Goal: Task Accomplishment & Management: Complete application form

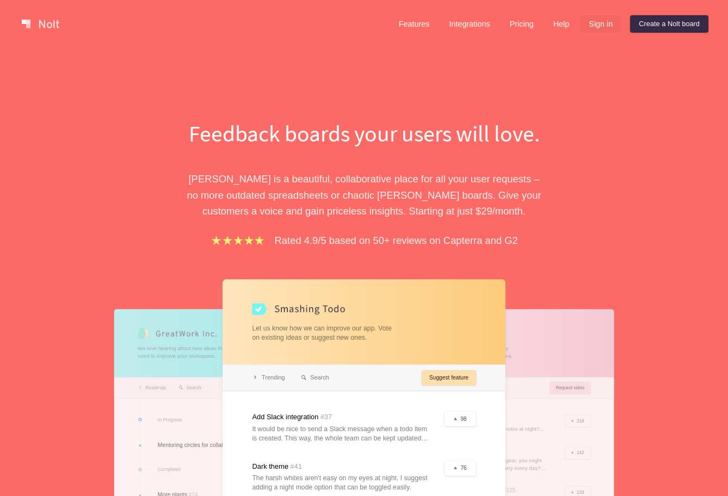
click at [591, 23] on link "Sign in" at bounding box center [600, 23] width 41 height 17
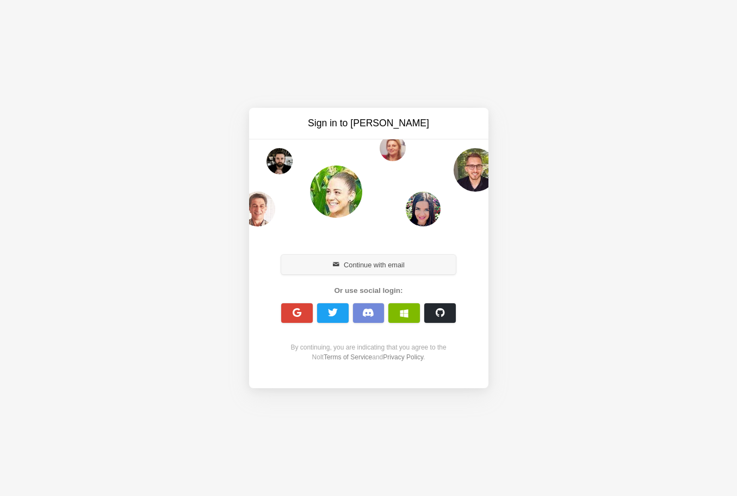
click at [403, 263] on button "Continue with email" at bounding box center [368, 265] width 175 height 20
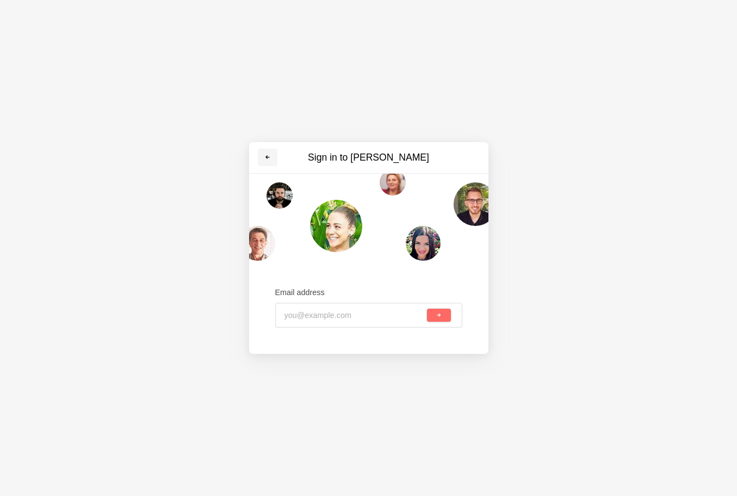
click at [266, 155] on span at bounding box center [267, 157] width 7 height 7
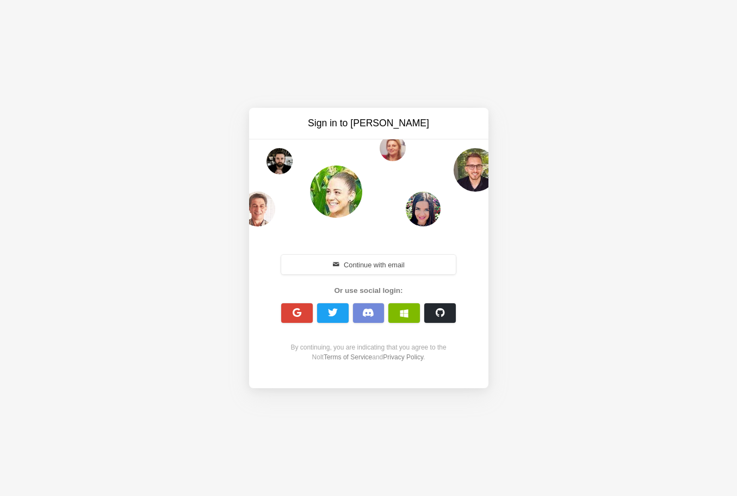
click at [374, 358] on div "By continuing, you are indicating that you agree to the Nolt Terms of Service a…" at bounding box center [368, 352] width 187 height 20
click at [288, 91] on div "Sign in to Nolt Continue with email Or use social login: By continuing, you are…" at bounding box center [368, 248] width 737 height 496
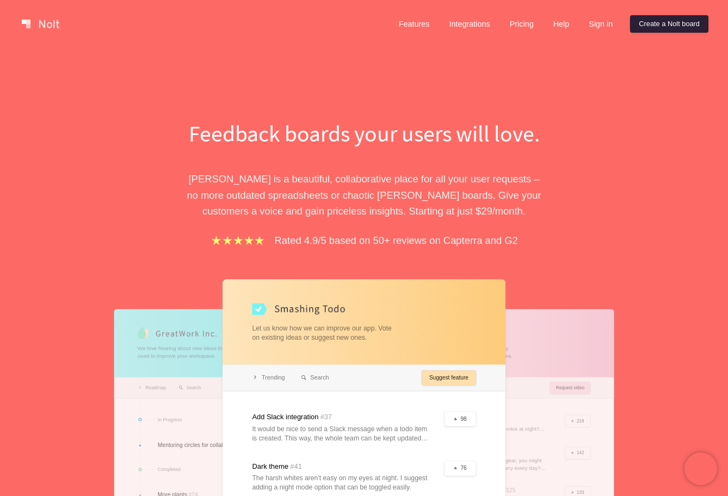
click at [675, 23] on link "Create a Nolt board" at bounding box center [669, 23] width 78 height 17
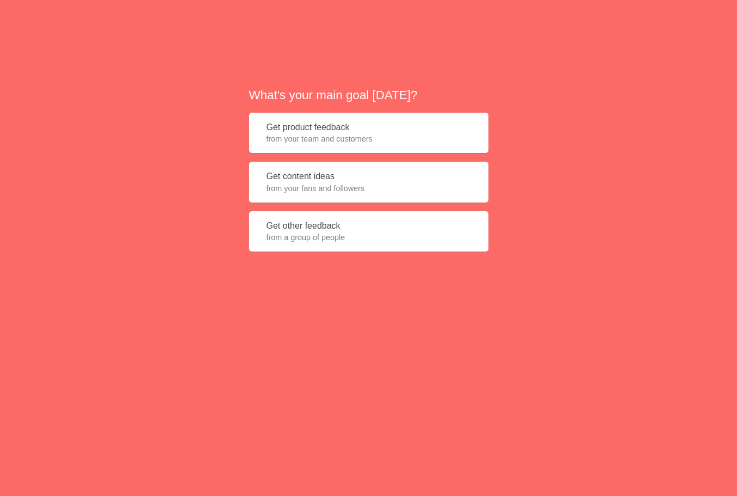
click at [341, 129] on button "Get product feedback from your team and customers" at bounding box center [368, 133] width 239 height 41
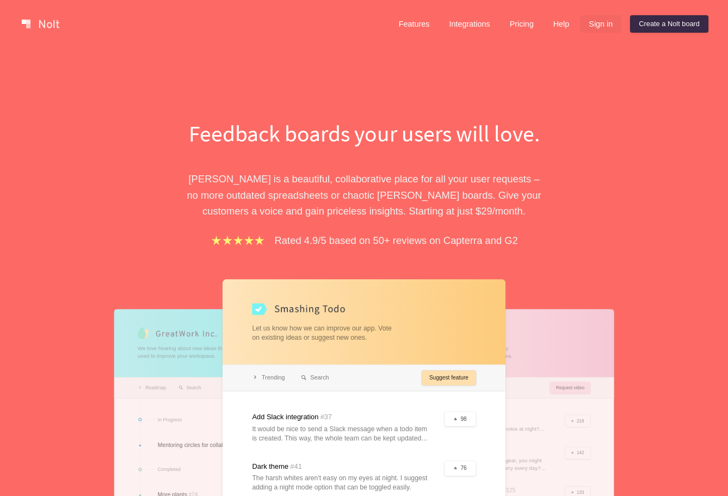
click at [608, 24] on link "Sign in" at bounding box center [600, 23] width 41 height 17
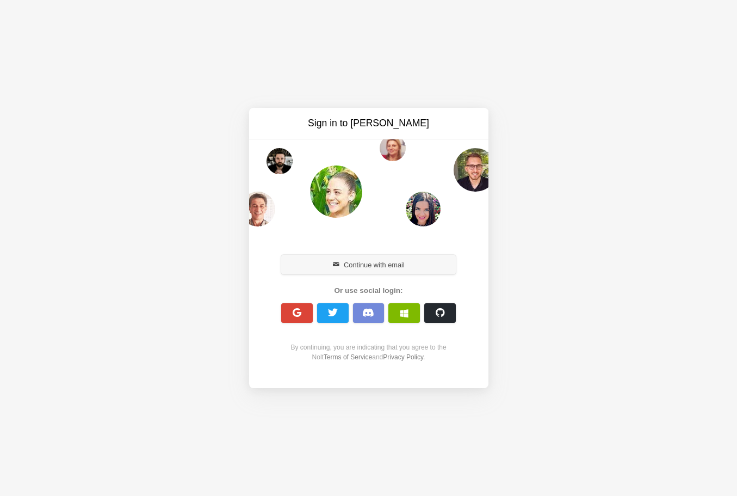
click at [372, 263] on button "Continue with email" at bounding box center [368, 265] width 175 height 20
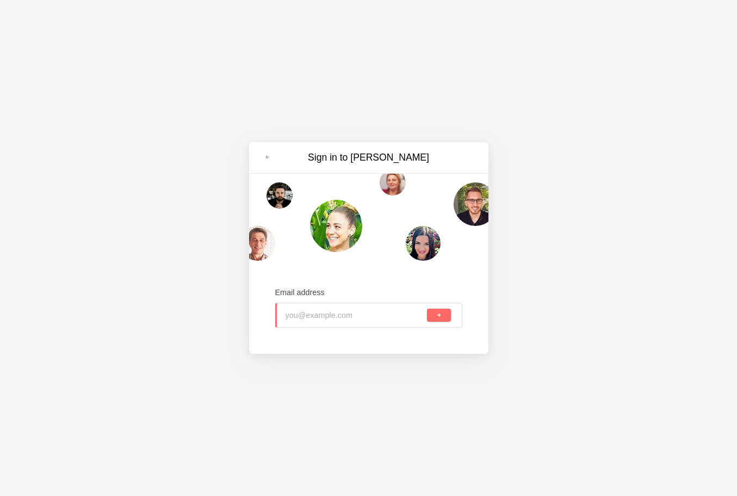
click at [343, 307] on input "email" at bounding box center [356, 315] width 140 height 24
click at [336, 316] on input "email" at bounding box center [356, 315] width 140 height 24
click at [344, 316] on input "email" at bounding box center [356, 315] width 140 height 24
paste input "kacid81330@obirah.com"
type input "kacid81330@obirah.com"
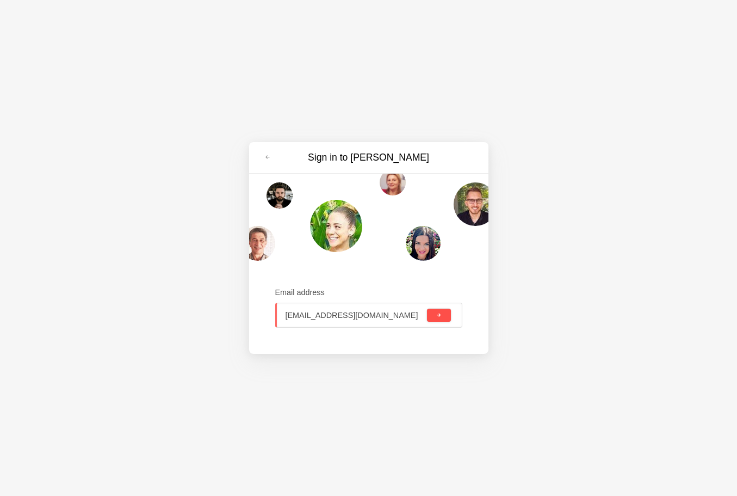
click at [444, 316] on button "submit" at bounding box center [438, 315] width 23 height 13
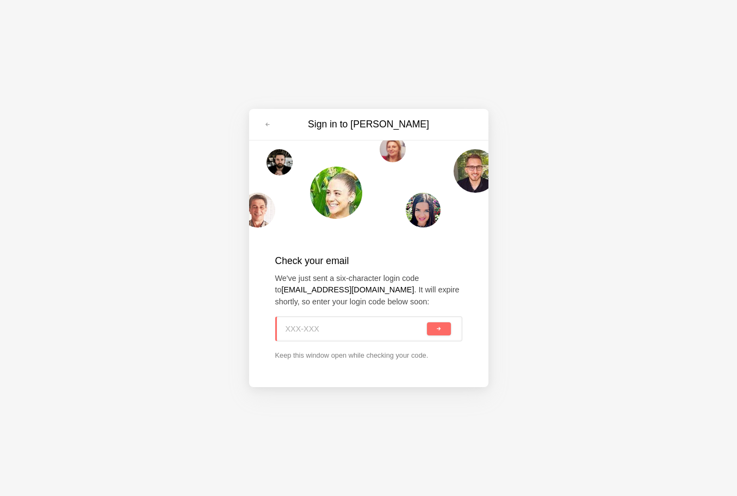
click at [371, 323] on input at bounding box center [356, 329] width 140 height 24
click at [342, 333] on input at bounding box center [356, 329] width 140 height 24
paste input "AXK-HN1"
type input "AXK-HN1"
click at [441, 329] on span "submit" at bounding box center [439, 329] width 6 height 6
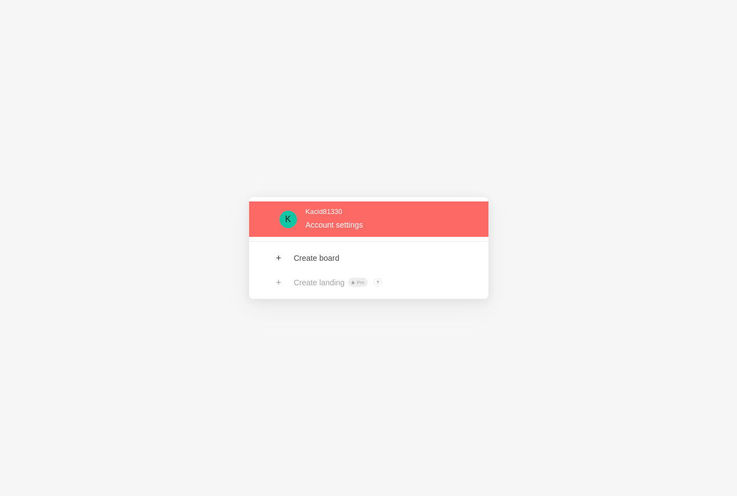
click at [396, 227] on link at bounding box center [368, 218] width 239 height 35
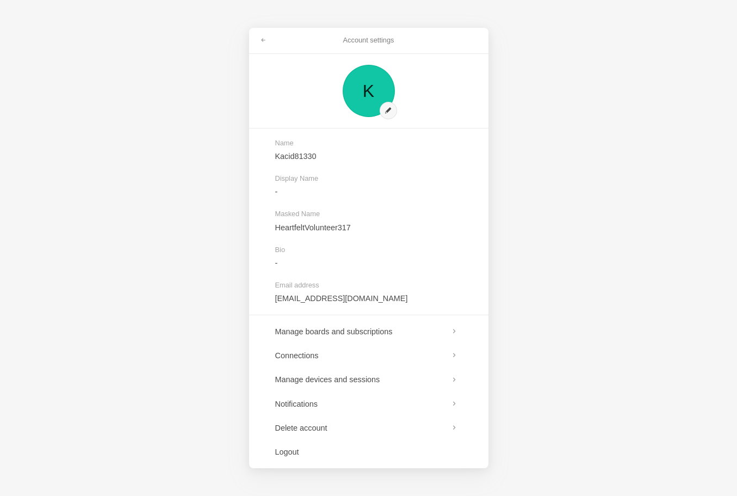
click at [540, 168] on div "Account settings K Name Kacid81330 Display Name - Masked Name HeartfeltVoluntee…" at bounding box center [368, 248] width 737 height 496
click at [136, 326] on div "Account settings K Name Kacid81330 Display Name - Masked Name HeartfeltVoluntee…" at bounding box center [368, 248] width 737 height 496
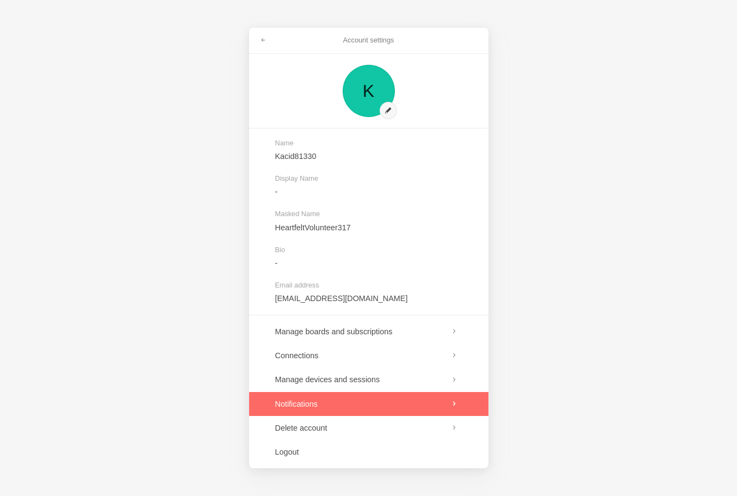
click at [343, 410] on link at bounding box center [368, 404] width 239 height 24
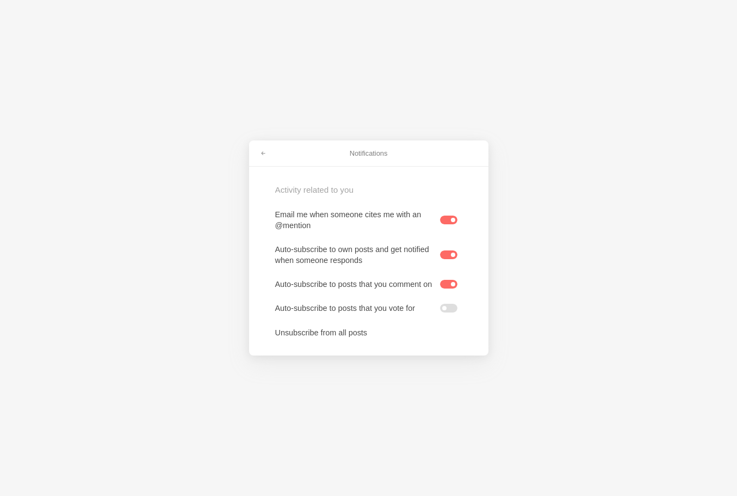
drag, startPoint x: 569, startPoint y: 289, endPoint x: 520, endPoint y: 305, distance: 52.1
click at [568, 291] on div "Notifications Activity related to you Email me when someone cites me with an @m…" at bounding box center [368, 248] width 737 height 496
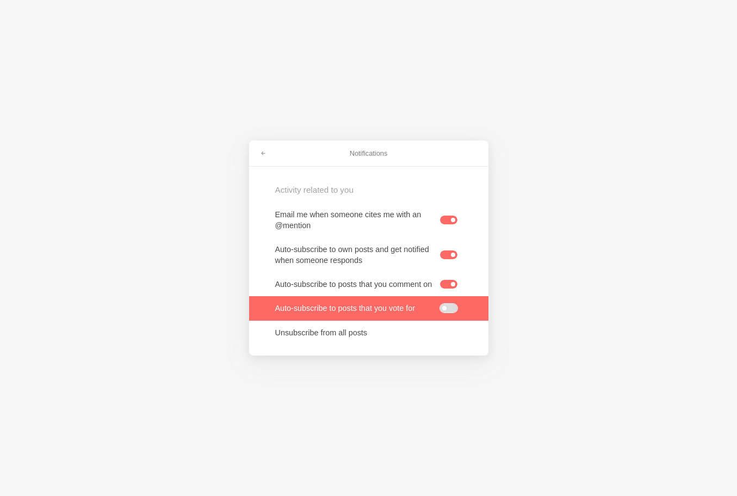
click at [446, 312] on label at bounding box center [448, 308] width 17 height 9
click at [0, 0] on input "checkbox" at bounding box center [0, 0] width 0 height 0
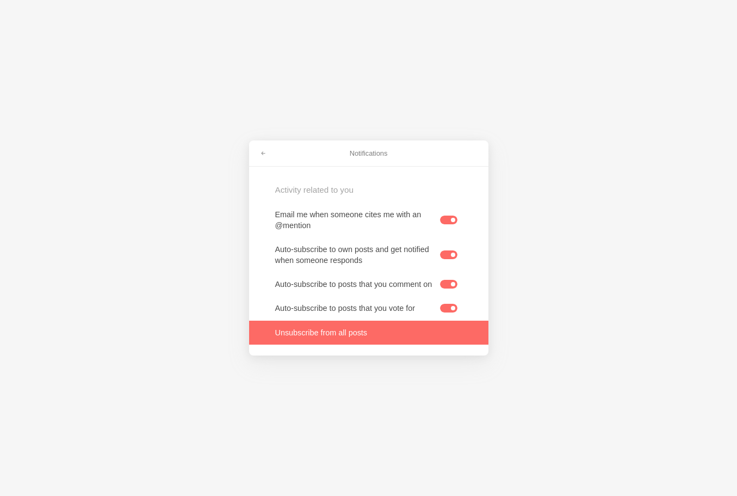
click at [365, 334] on link at bounding box center [368, 332] width 239 height 24
click at [384, 340] on link at bounding box center [368, 332] width 239 height 24
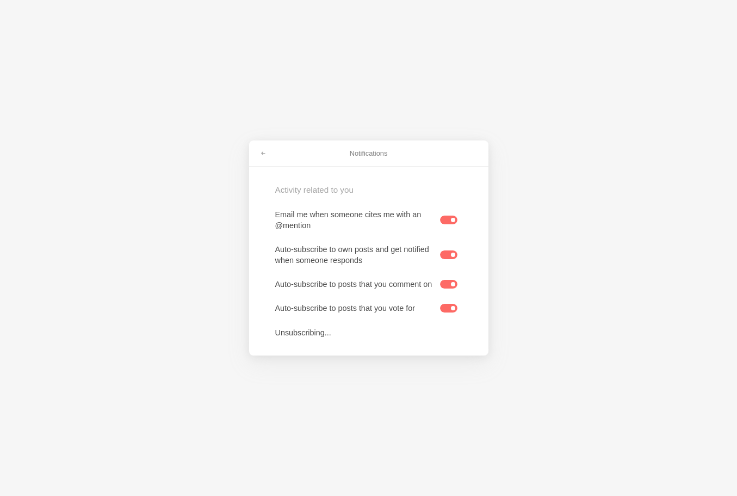
click at [593, 248] on div "Notifications Activity related to you Email me when someone cites me with an @m…" at bounding box center [368, 248] width 737 height 496
click at [378, 155] on h3 "Notifications" at bounding box center [369, 154] width 192 height 10
click at [354, 152] on h3 "Notifications" at bounding box center [369, 154] width 192 height 10
click at [266, 153] on span at bounding box center [263, 153] width 7 height 7
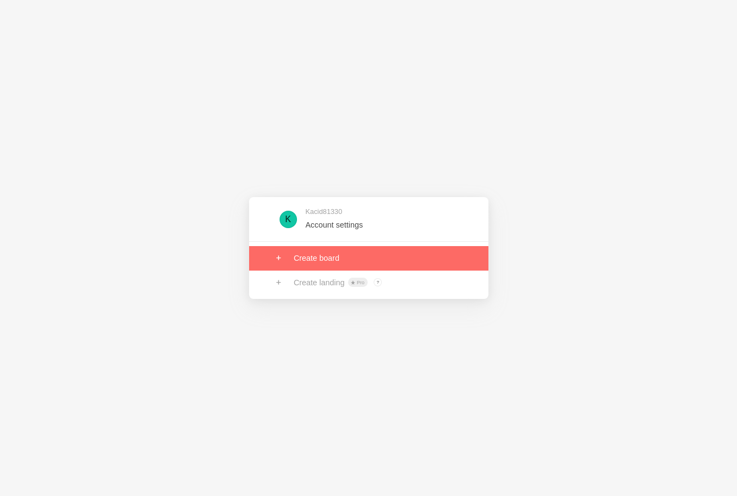
click at [328, 253] on link at bounding box center [368, 258] width 239 height 24
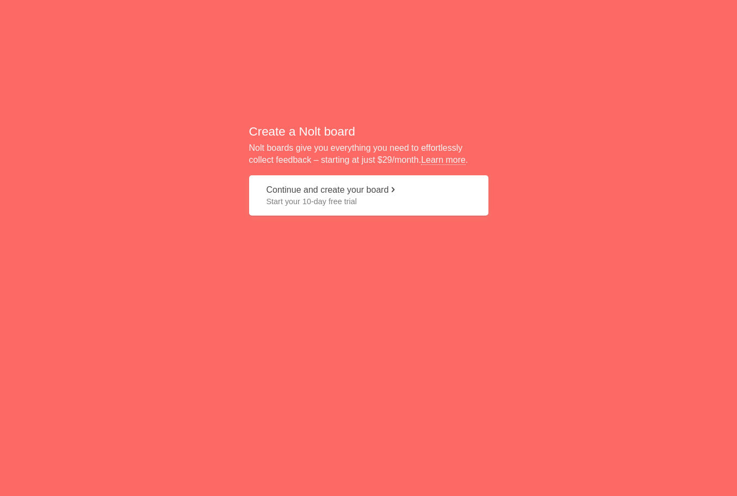
click at [378, 196] on span "Start your 10-day free trial" at bounding box center [369, 201] width 205 height 11
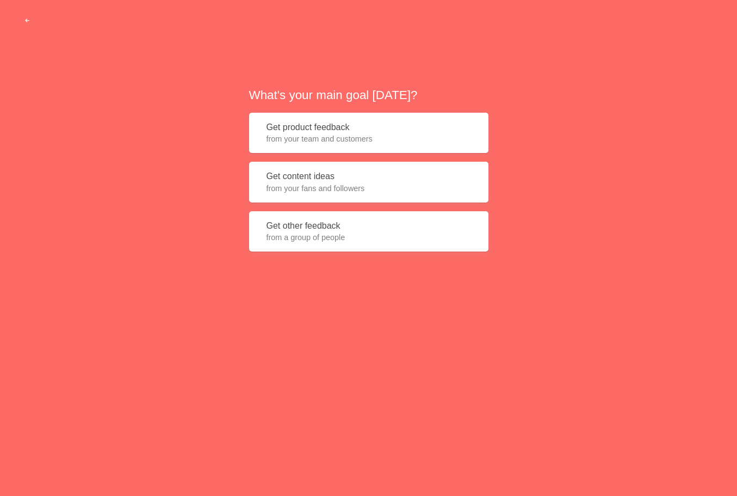
click at [398, 137] on span "from your team and customers" at bounding box center [369, 138] width 205 height 11
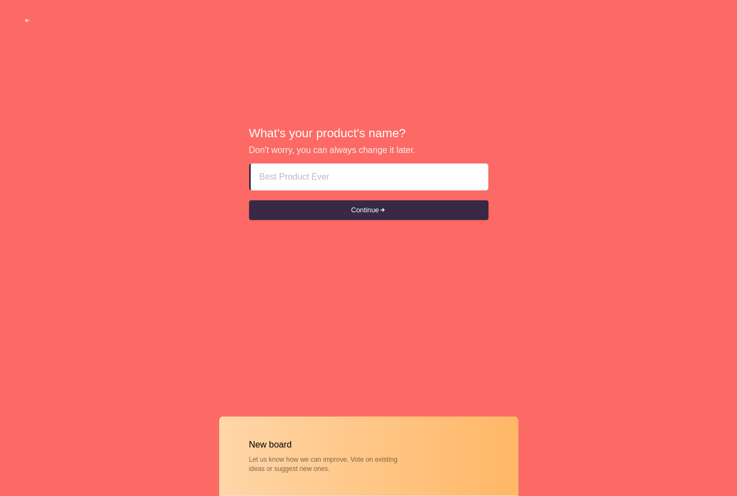
click at [366, 183] on input at bounding box center [370, 177] width 220 height 26
click at [333, 169] on input at bounding box center [370, 177] width 220 height 26
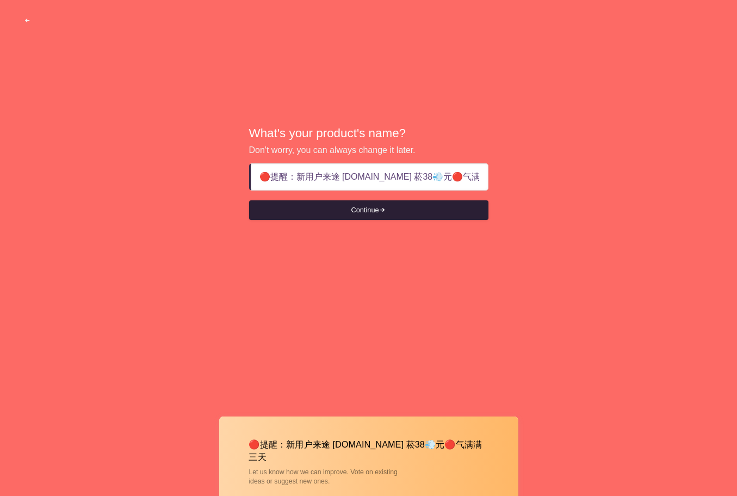
click at [400, 203] on button "Continue" at bounding box center [368, 210] width 239 height 20
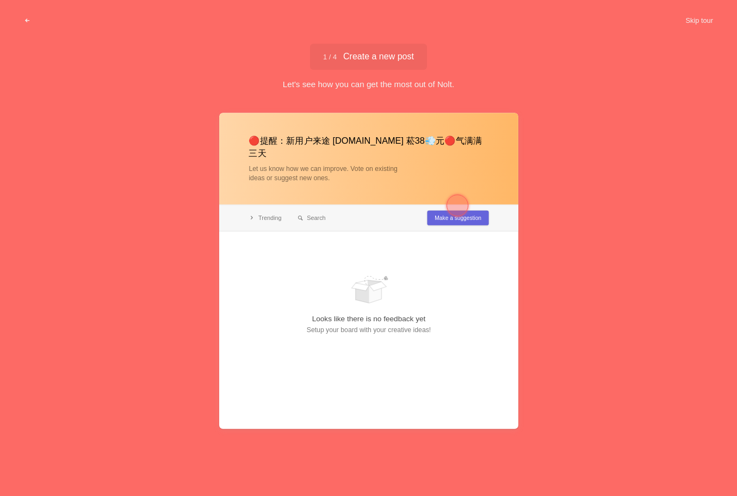
type input "🔴提醒：新用户来途 liuding.bar 菘38💨元🔴气满满 三天"
click at [469, 206] on div at bounding box center [457, 205] width 39 height 39
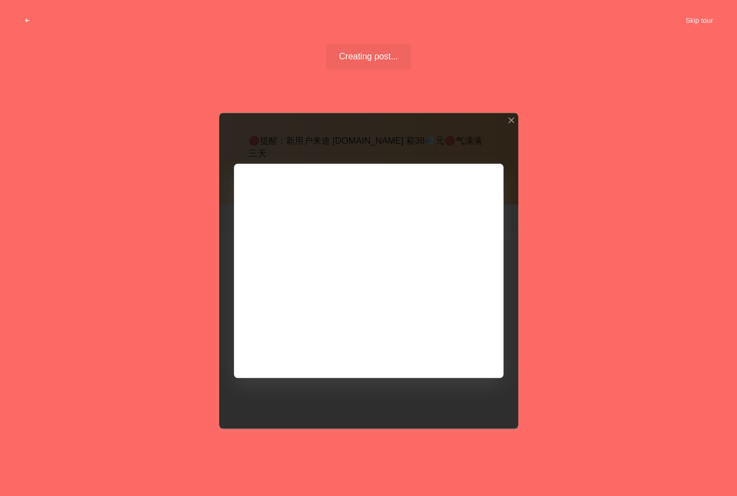
click at [359, 225] on div at bounding box center [368, 271] width 299 height 316
click at [456, 348] on div at bounding box center [368, 271] width 299 height 316
click at [589, 126] on div "🔴提醒：新用户来途 liuding.bar 菘38💨元🔴气满满 三天 Let us know how we can improve. Vote on exis…" at bounding box center [368, 298] width 737 height 383
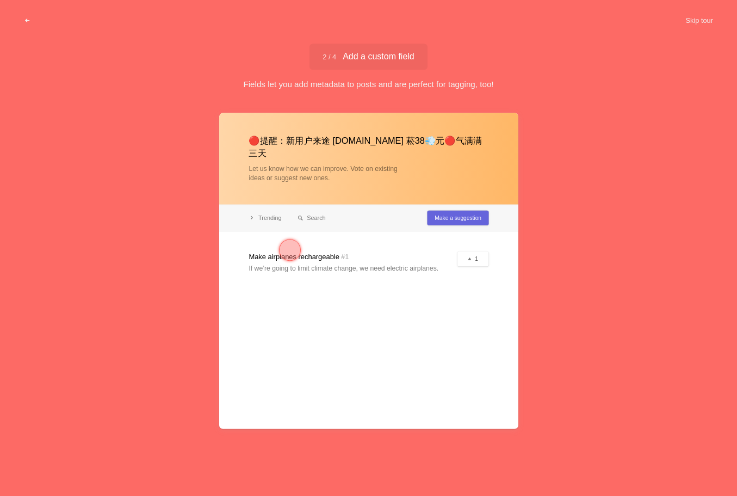
click at [342, 56] on span "2 / 4 Add a custom field" at bounding box center [369, 56] width 92 height 9
click at [285, 249] on div at bounding box center [290, 250] width 22 height 22
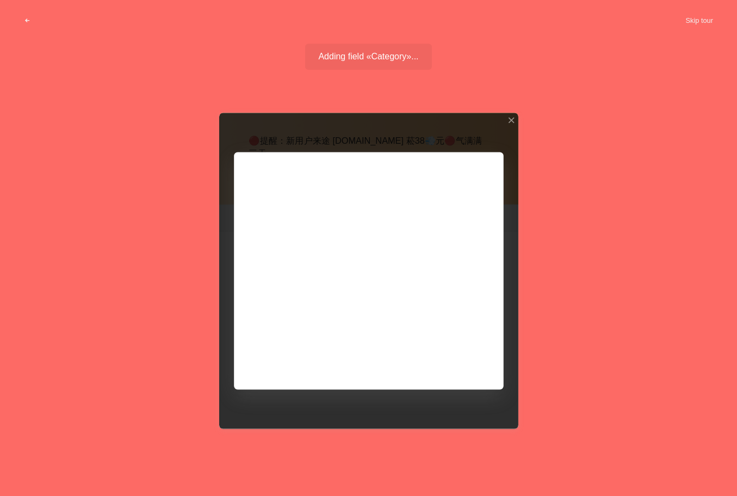
click at [524, 242] on div "🔴提醒：新用户来途 liuding.bar 菘38💨元🔴气满满 三天 Let us know how we can improve. Vote on exis…" at bounding box center [368, 298] width 737 height 383
drag, startPoint x: 435, startPoint y: 223, endPoint x: 426, endPoint y: 229, distance: 10.6
click at [434, 223] on div at bounding box center [368, 271] width 299 height 316
click at [336, 275] on div at bounding box center [368, 271] width 299 height 316
click at [429, 297] on div at bounding box center [368, 271] width 299 height 316
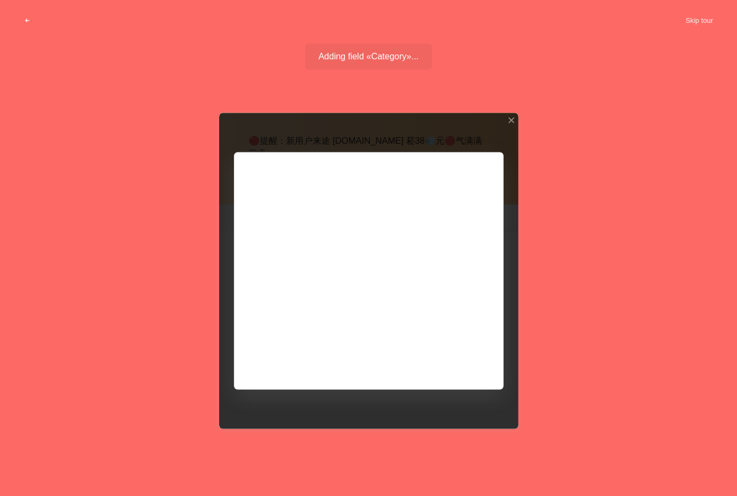
drag, startPoint x: 439, startPoint y: 272, endPoint x: 409, endPoint y: 272, distance: 29.9
click at [422, 272] on div at bounding box center [368, 271] width 299 height 316
click at [287, 263] on div at bounding box center [368, 271] width 299 height 316
click at [408, 297] on div at bounding box center [368, 271] width 299 height 316
click at [317, 220] on div at bounding box center [368, 271] width 299 height 316
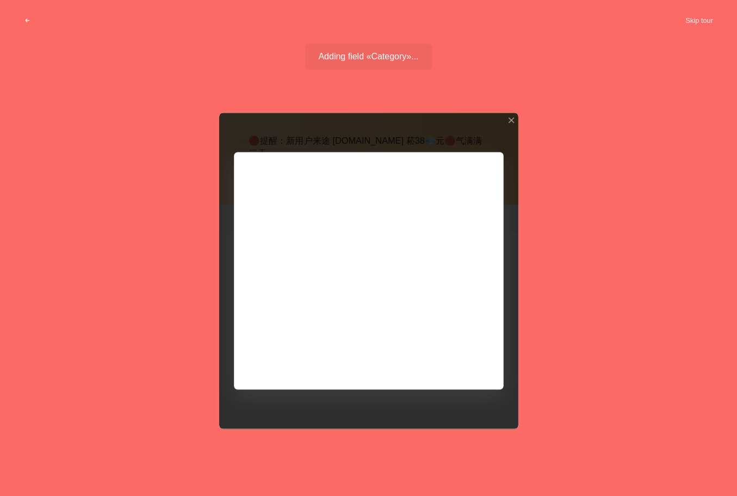
click at [309, 224] on div at bounding box center [368, 271] width 299 height 316
click at [355, 257] on div at bounding box center [368, 271] width 299 height 316
click at [347, 268] on div at bounding box center [368, 271] width 299 height 316
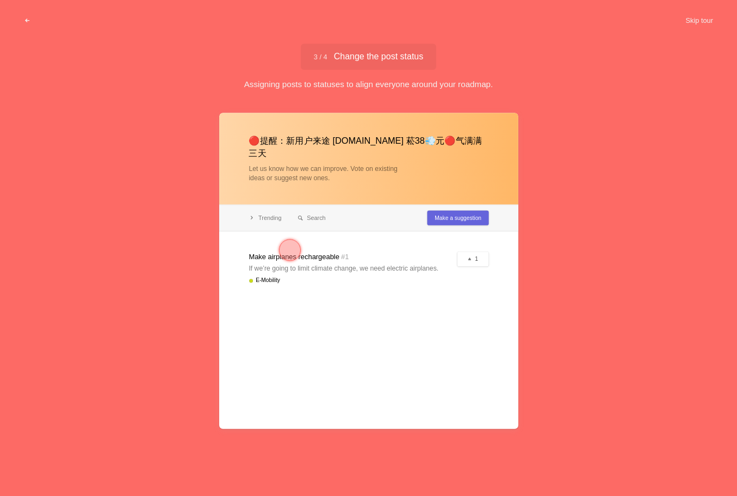
click at [511, 118] on div at bounding box center [368, 271] width 299 height 316
click at [630, 72] on div "3 / 4 Change the post status Change the post status Assigning posts to statuses…" at bounding box center [368, 67] width 737 height 46
click at [377, 57] on span "3 / 4 Change the post status" at bounding box center [368, 56] width 109 height 9
drag, startPoint x: 374, startPoint y: 243, endPoint x: 366, endPoint y: 243, distance: 8.2
click at [373, 243] on div at bounding box center [368, 271] width 299 height 316
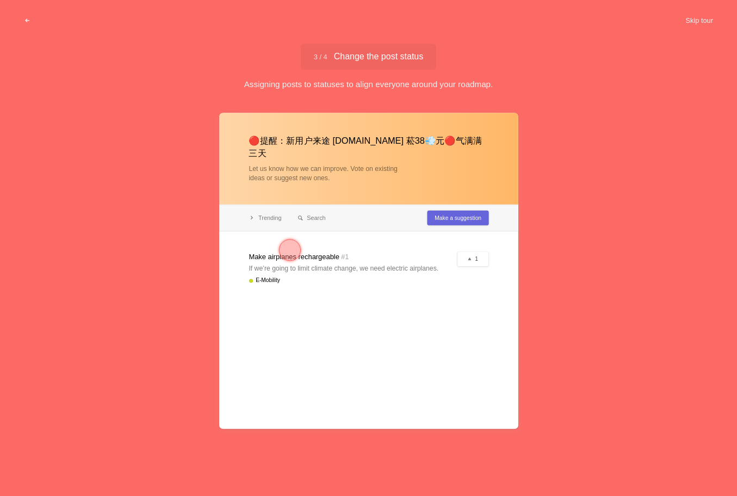
click at [293, 246] on div at bounding box center [290, 250] width 22 height 22
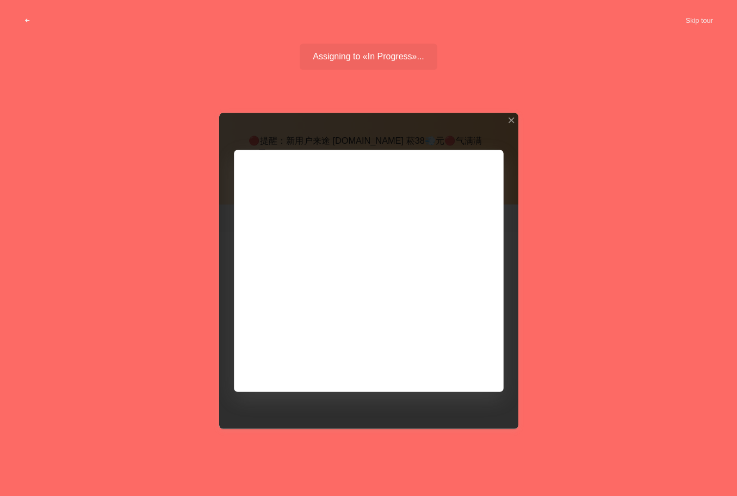
click at [368, 217] on div at bounding box center [368, 271] width 299 height 316
click at [447, 202] on div at bounding box center [368, 271] width 299 height 316
click at [514, 118] on div at bounding box center [511, 120] width 8 height 8
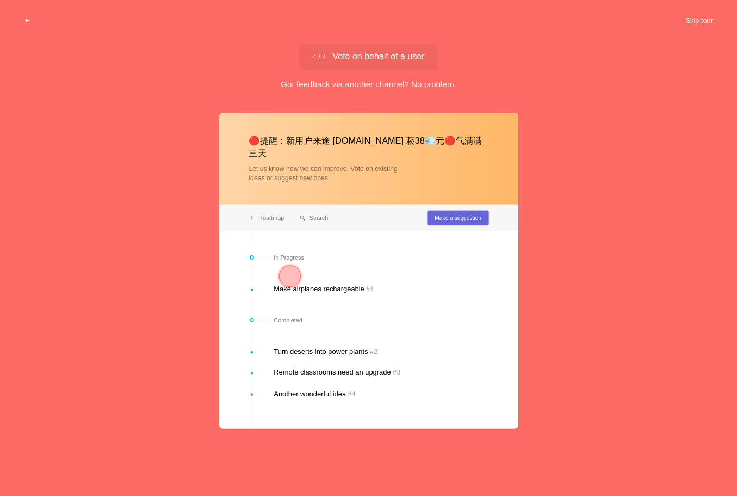
click at [282, 275] on div at bounding box center [290, 276] width 22 height 22
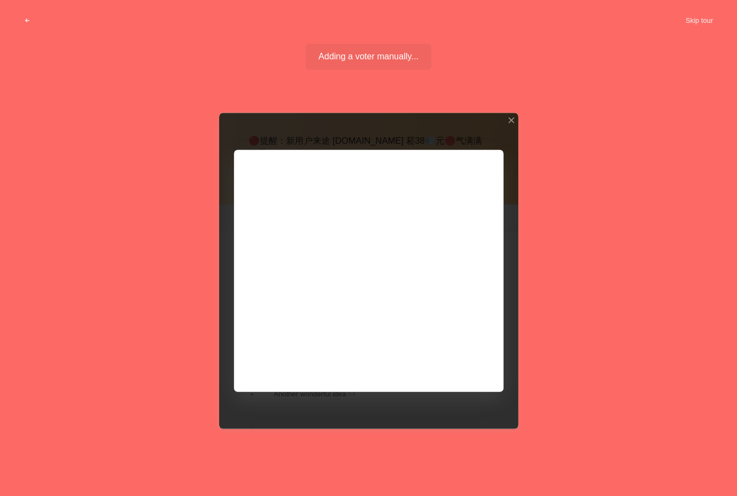
click at [321, 223] on div at bounding box center [368, 271] width 299 height 316
click at [317, 191] on div at bounding box center [368, 271] width 299 height 316
click at [322, 235] on div at bounding box center [368, 271] width 299 height 316
click at [386, 231] on div at bounding box center [368, 271] width 299 height 316
drag, startPoint x: 350, startPoint y: 213, endPoint x: 440, endPoint y: 166, distance: 100.5
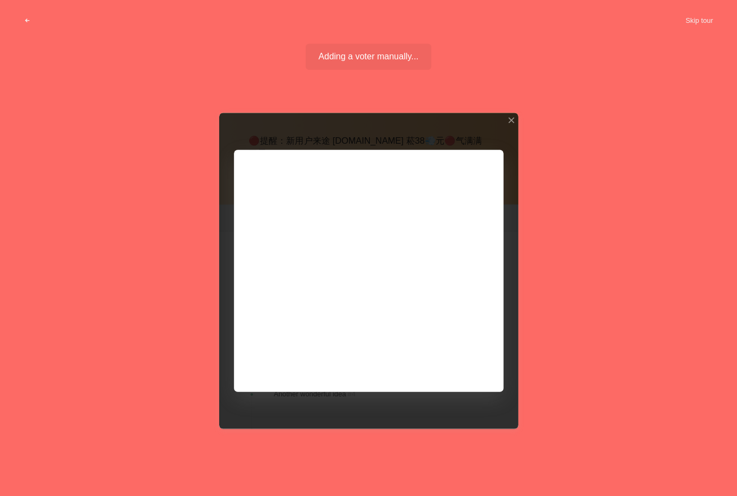
click at [354, 213] on div at bounding box center [368, 271] width 299 height 316
click at [510, 120] on div at bounding box center [511, 120] width 8 height 8
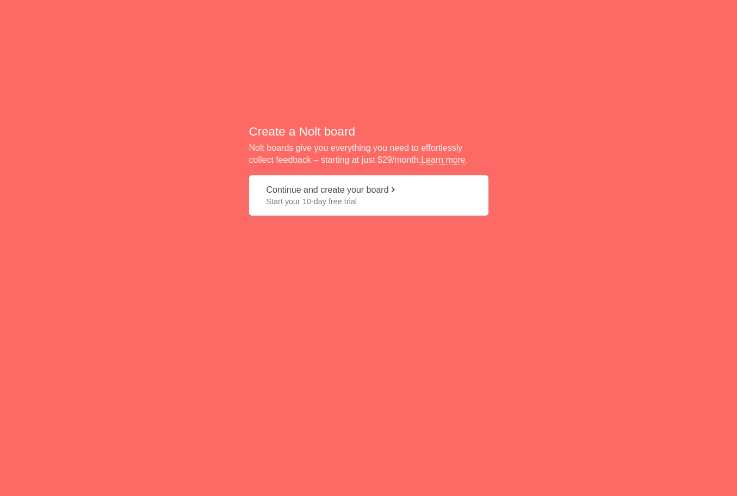
click at [360, 200] on span "Start your 10-day free trial" at bounding box center [369, 201] width 205 height 11
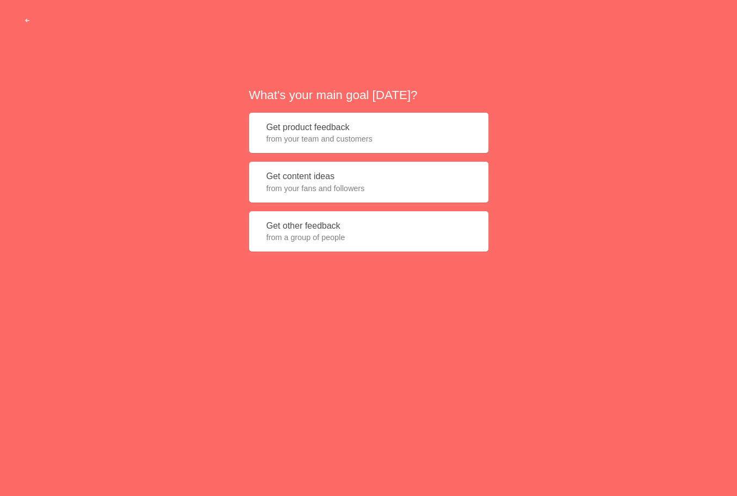
click at [357, 142] on span "from your team and customers" at bounding box center [369, 138] width 205 height 11
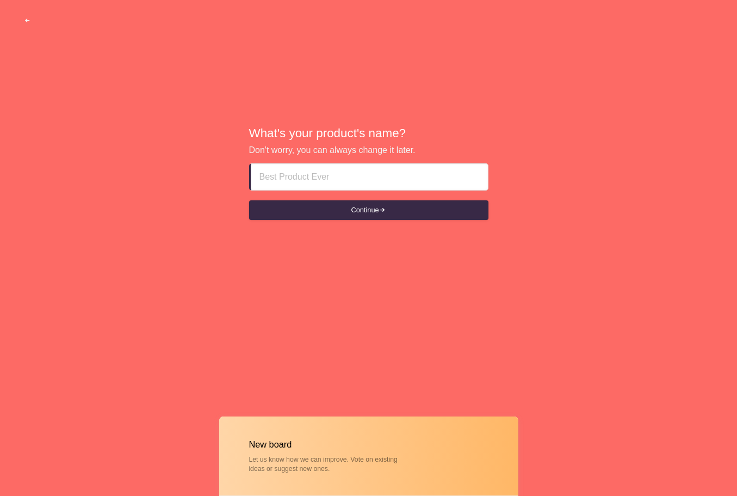
click at [343, 172] on input at bounding box center [370, 177] width 220 height 26
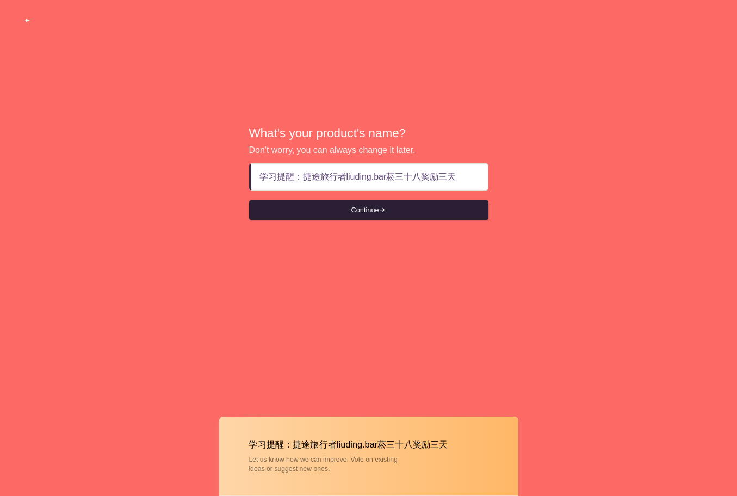
click at [377, 205] on button "Continue" at bounding box center [368, 210] width 239 height 20
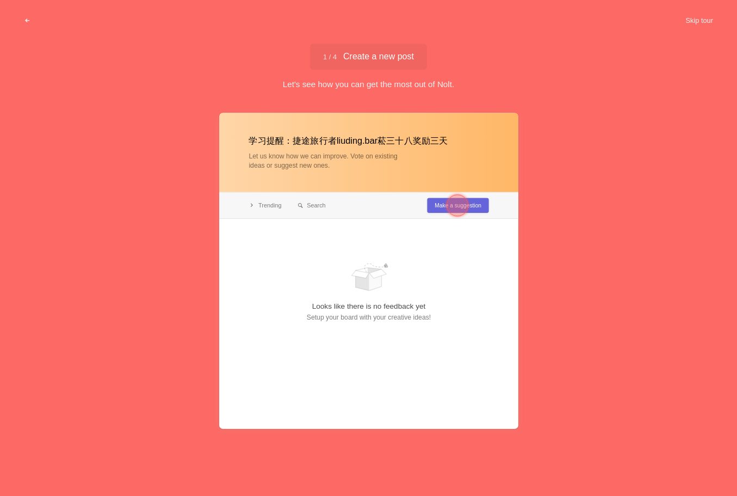
type input "学习提醒：捷途旅行者liuding.bar菘三十八奖励三天"
click at [463, 198] on div at bounding box center [458, 205] width 22 height 22
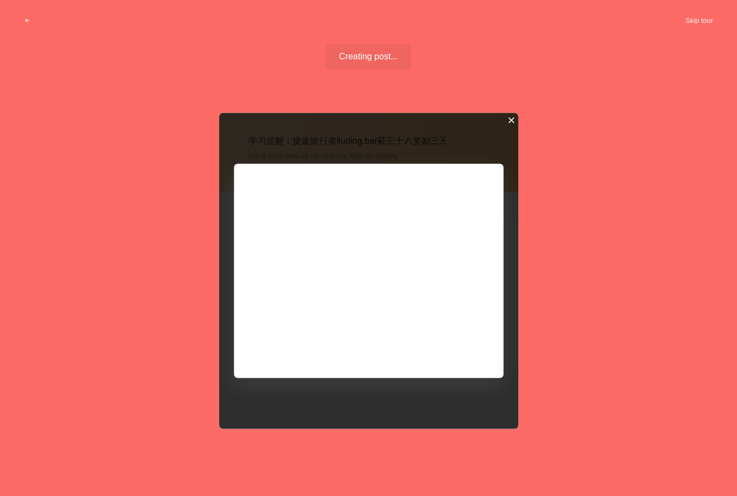
click at [513, 123] on div at bounding box center [511, 120] width 8 height 8
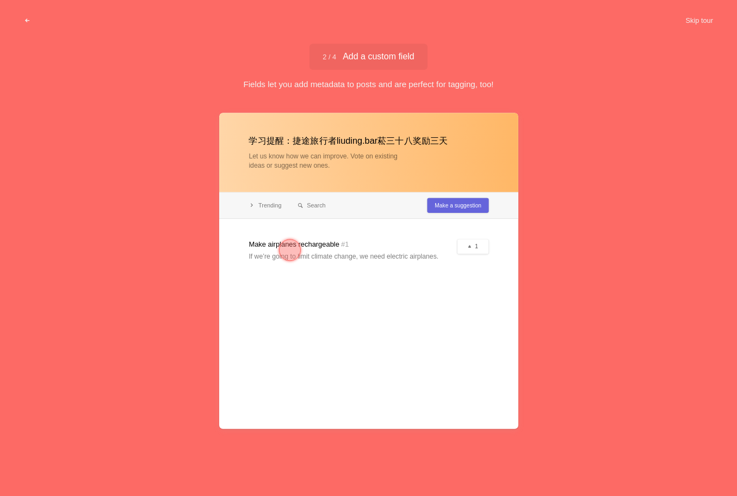
click at [355, 233] on div at bounding box center [368, 271] width 299 height 316
click at [294, 249] on div at bounding box center [290, 250] width 22 height 22
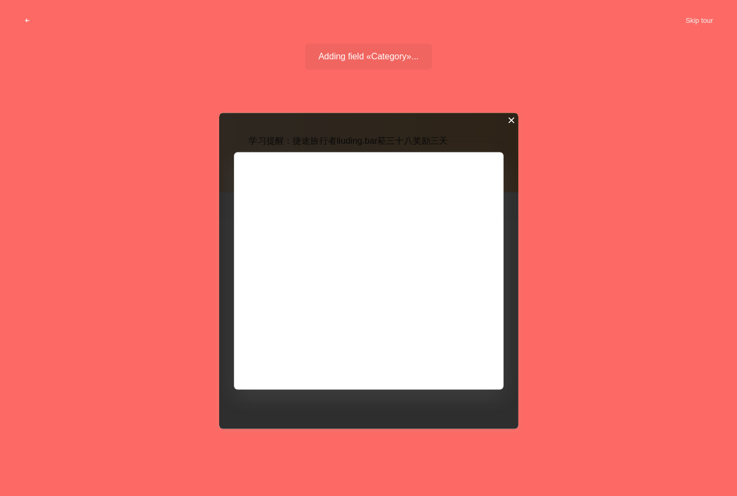
click at [514, 118] on div at bounding box center [511, 120] width 8 height 8
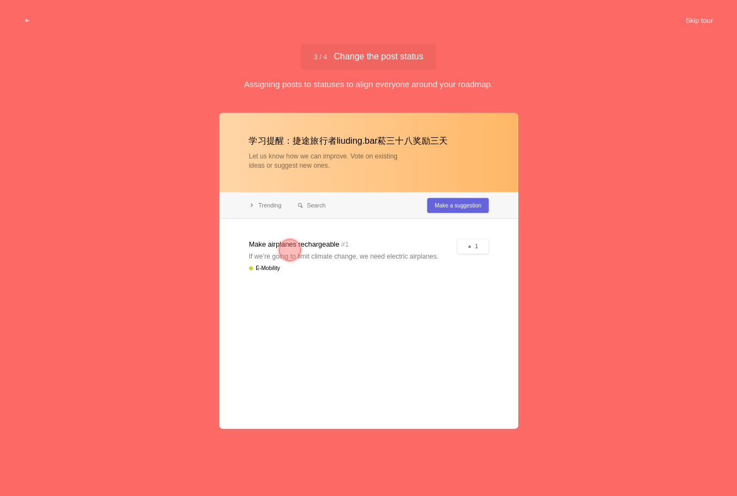
click at [288, 251] on div at bounding box center [290, 250] width 22 height 22
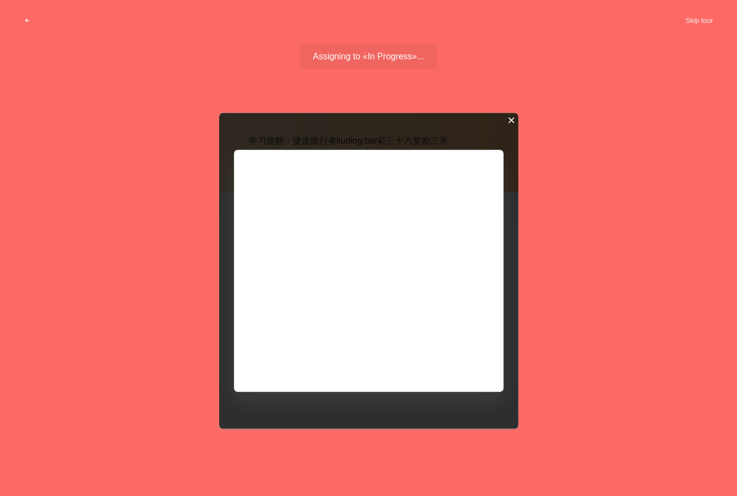
click at [510, 121] on div at bounding box center [511, 120] width 8 height 8
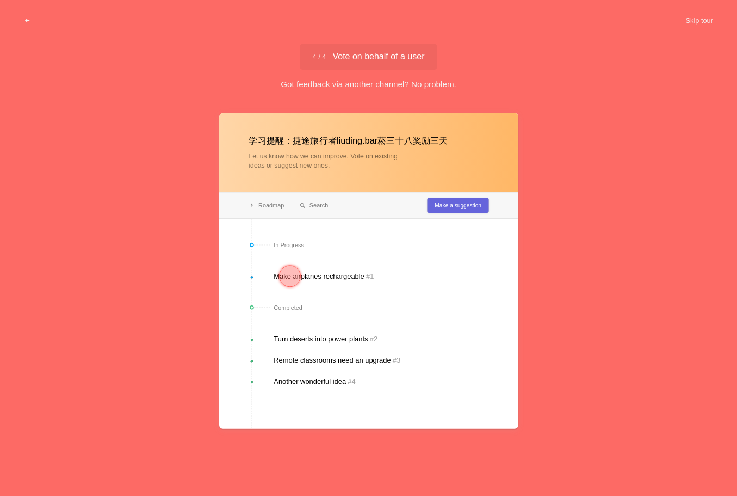
click at [287, 276] on div at bounding box center [290, 276] width 22 height 22
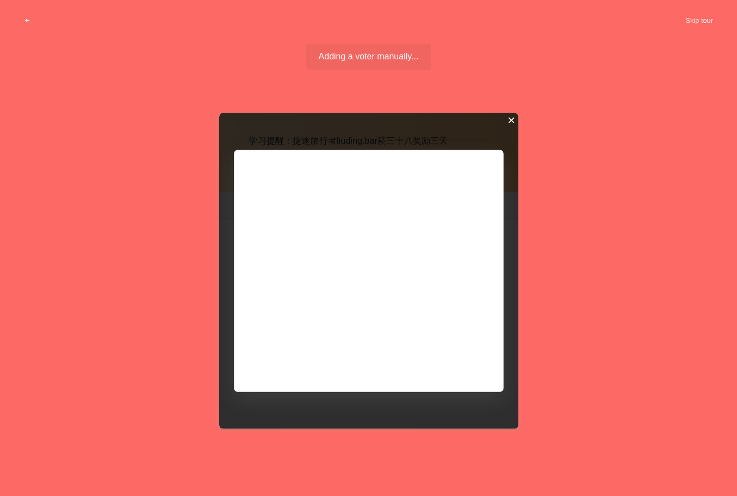
click at [514, 121] on div at bounding box center [511, 120] width 8 height 8
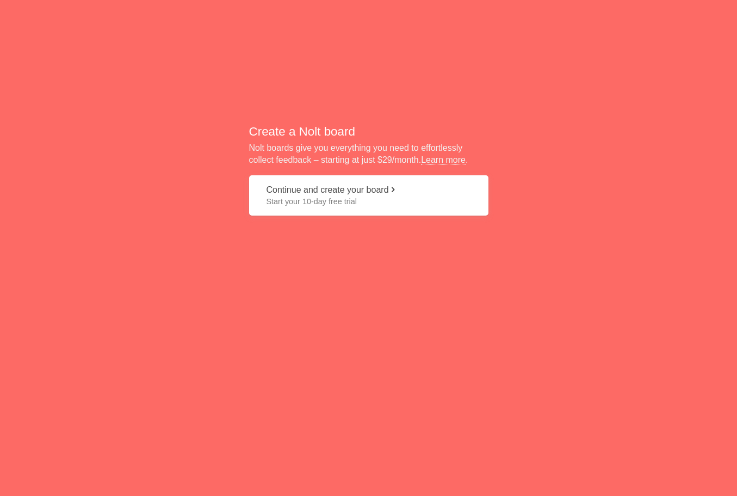
click at [391, 193] on button "Continue and create your board Start your 10-day free trial" at bounding box center [368, 195] width 239 height 41
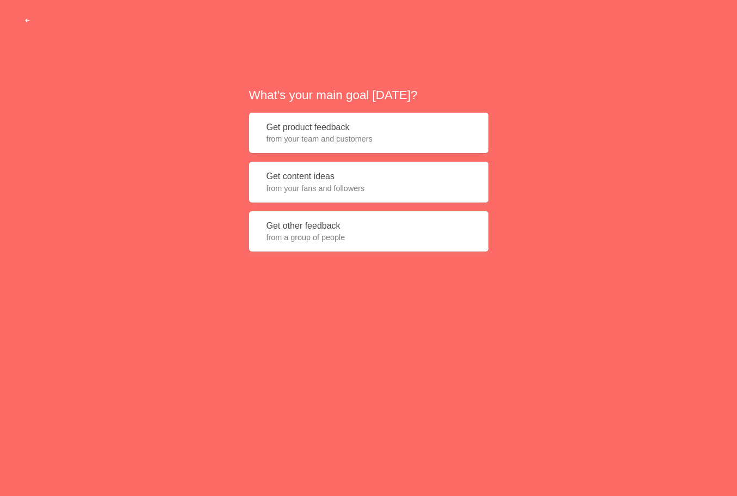
click at [396, 136] on span "from your team and customers" at bounding box center [369, 138] width 205 height 11
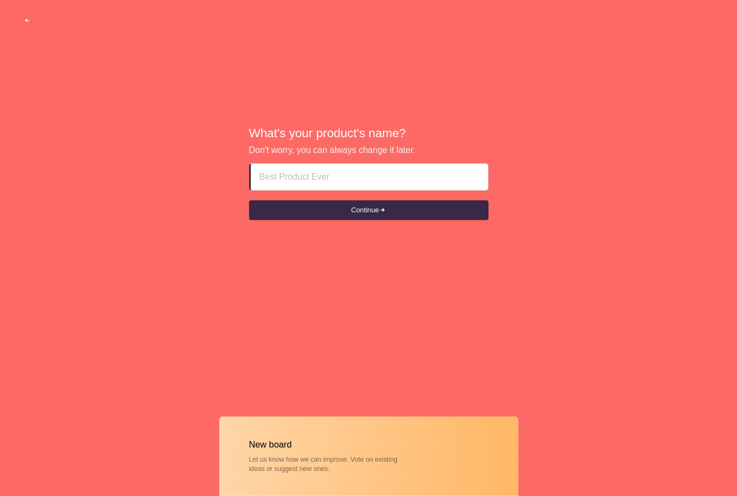
click at [384, 175] on input at bounding box center [370, 177] width 220 height 26
type input "ss"
click at [384, 175] on input at bounding box center [370, 177] width 220 height 26
type input "ww"
click at [513, 267] on div "What's your product's name? [PERSON_NAME]'t worry, you can always change it lat…" at bounding box center [368, 173] width 737 height 347
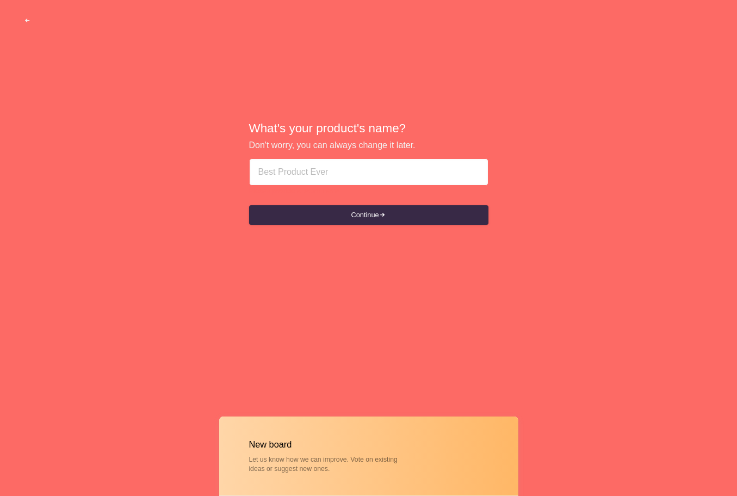
click at [393, 177] on input at bounding box center [368, 172] width 221 height 26
click at [393, 177] on input at bounding box center [370, 172] width 220 height 26
type input "w"
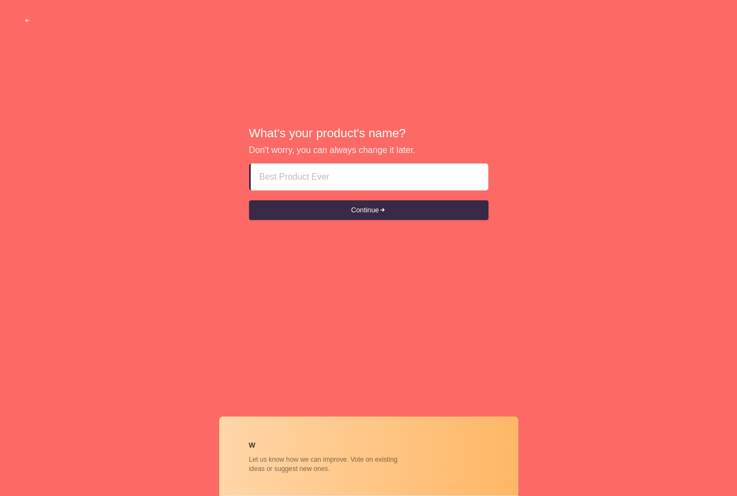
click at [399, 172] on input at bounding box center [370, 177] width 220 height 26
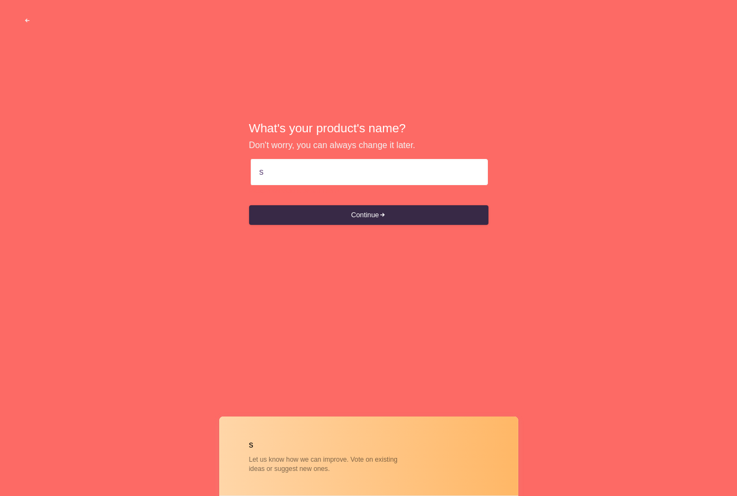
type input "ss"
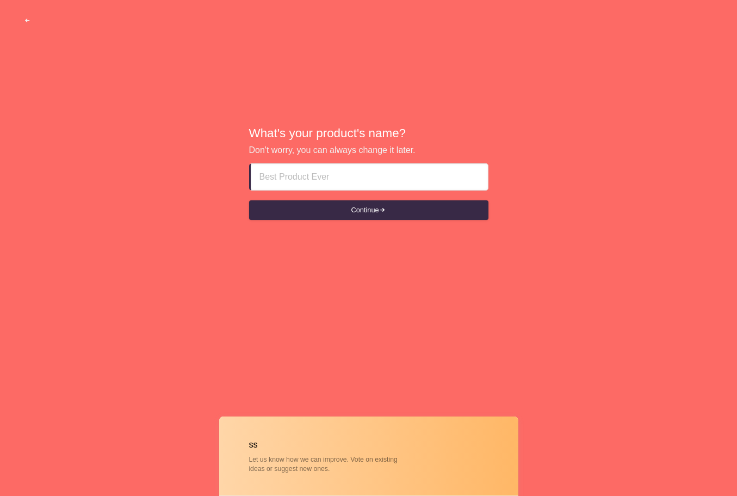
click at [421, 169] on input at bounding box center [370, 177] width 220 height 26
click at [440, 182] on input "北京BJ住撤 [DOMAIN_NAME] 来图领28福利" at bounding box center [370, 177] width 220 height 26
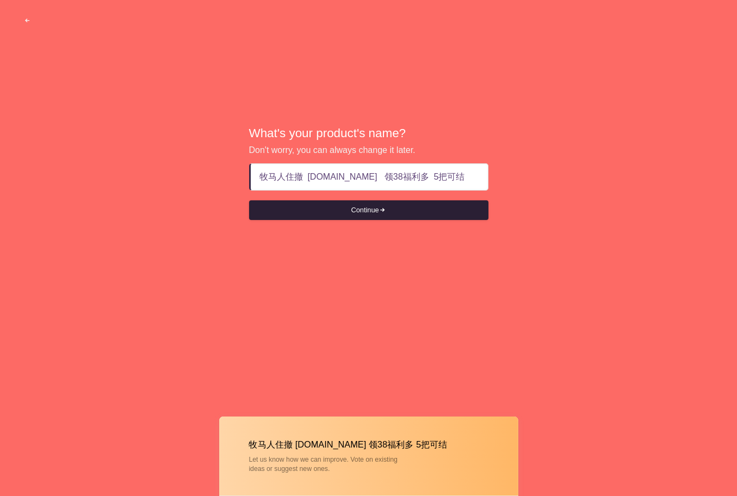
click at [386, 209] on span "submit" at bounding box center [382, 210] width 7 height 7
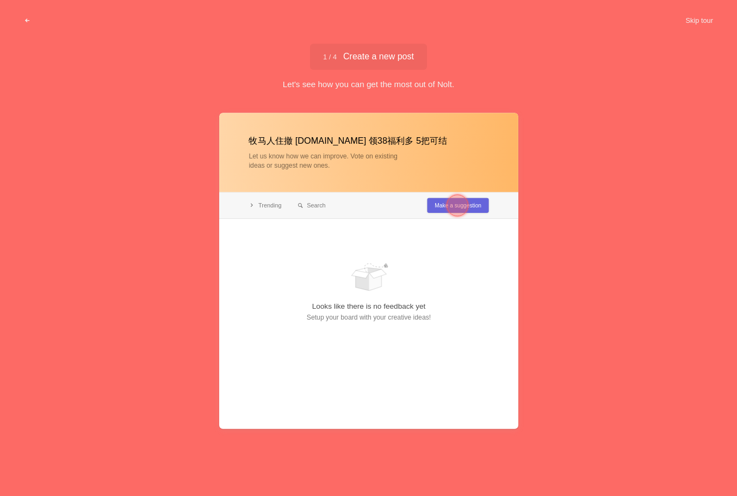
type input "牧马人住撤 [DOMAIN_NAME] 领38福利多 5把可结"
click at [443, 207] on div at bounding box center [457, 205] width 39 height 39
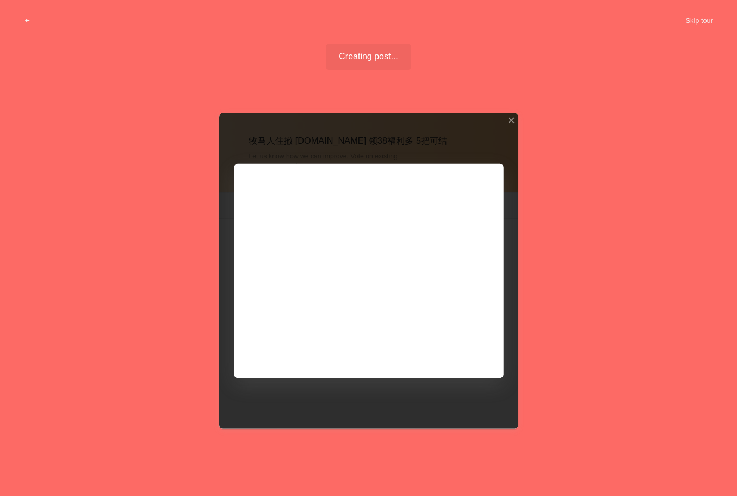
click at [510, 116] on div at bounding box center [368, 271] width 299 height 316
click at [512, 119] on div at bounding box center [511, 120] width 8 height 8
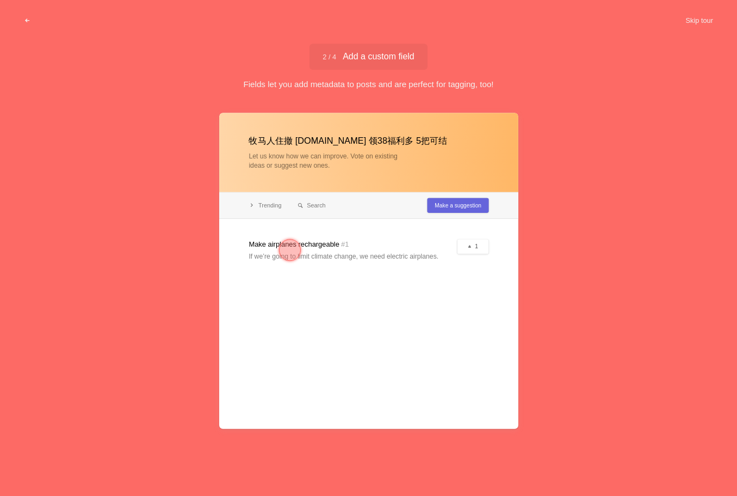
click at [286, 246] on div at bounding box center [290, 250] width 22 height 22
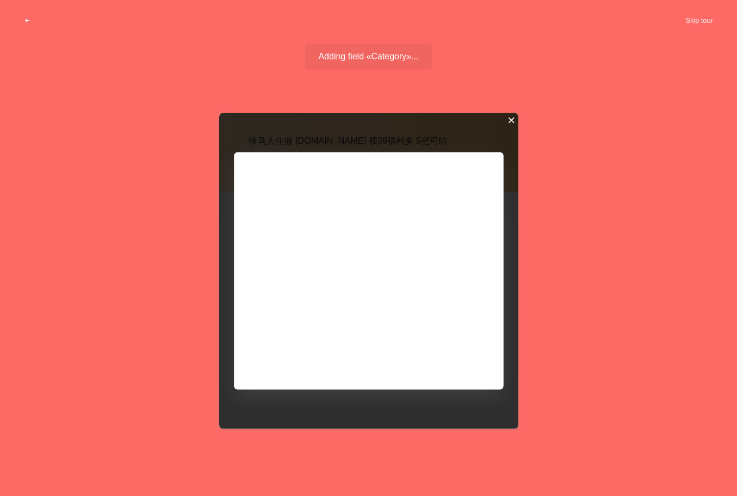
click at [513, 120] on div at bounding box center [511, 120] width 8 height 8
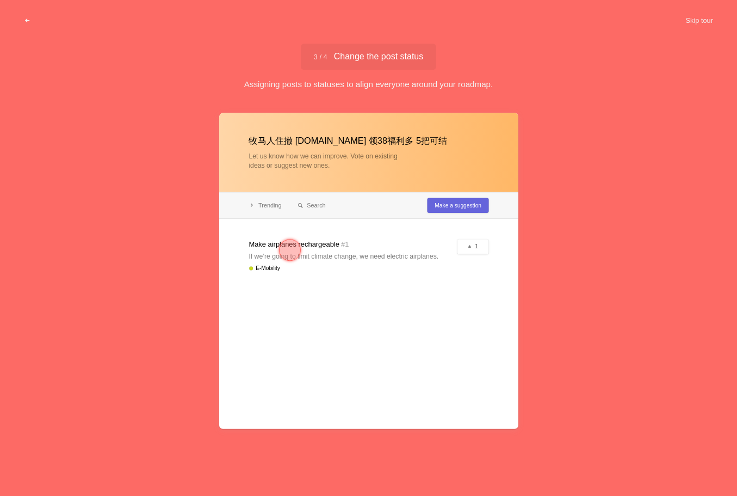
click at [293, 246] on div at bounding box center [290, 250] width 22 height 22
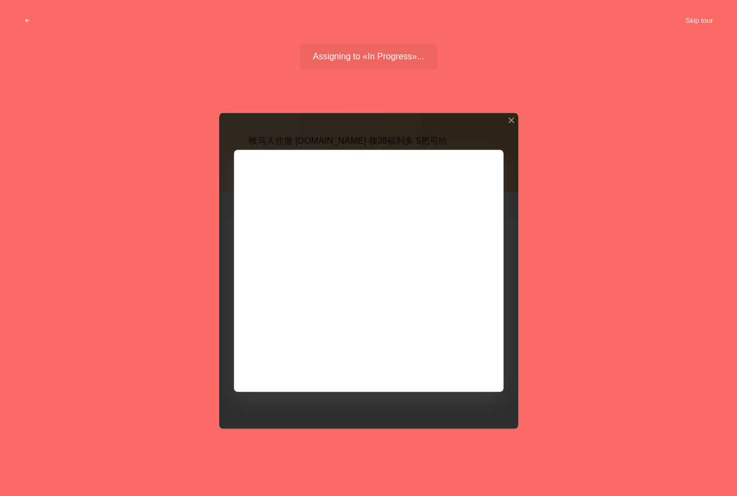
click at [515, 118] on div at bounding box center [368, 271] width 299 height 316
click at [513, 121] on div at bounding box center [511, 120] width 8 height 8
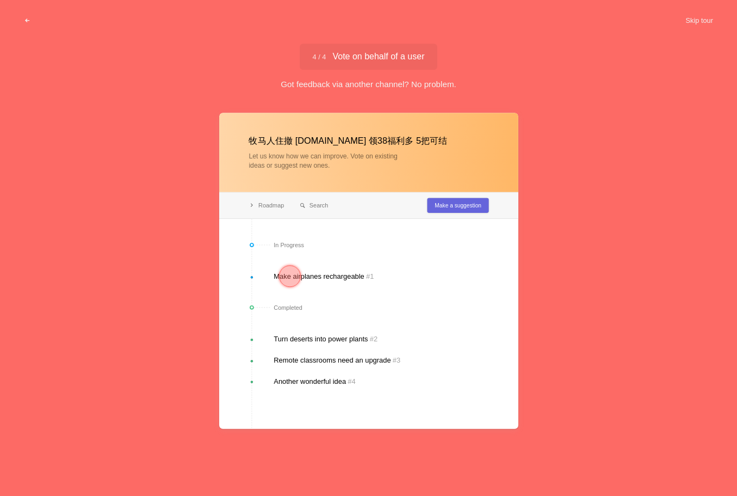
click at [284, 277] on div at bounding box center [290, 276] width 22 height 22
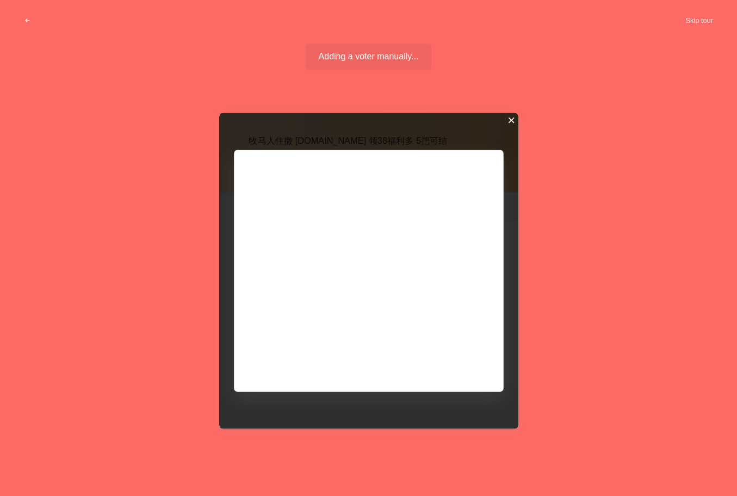
click at [511, 121] on div at bounding box center [511, 120] width 8 height 8
